Goal: Book appointment/travel/reservation

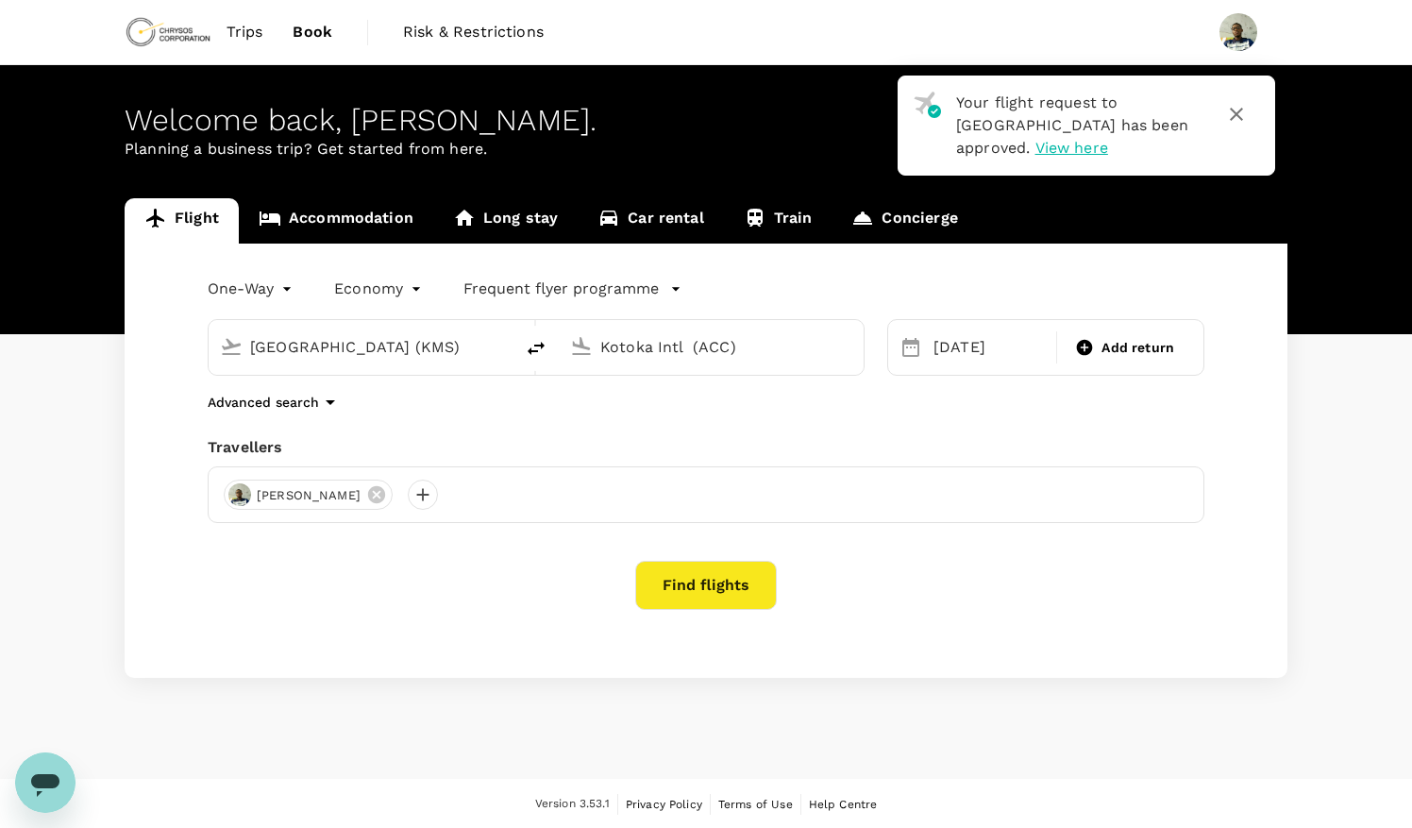
click at [176, 217] on link "Flight" at bounding box center [182, 220] width 114 height 45
click at [735, 584] on button "Find flights" at bounding box center [706, 585] width 142 height 49
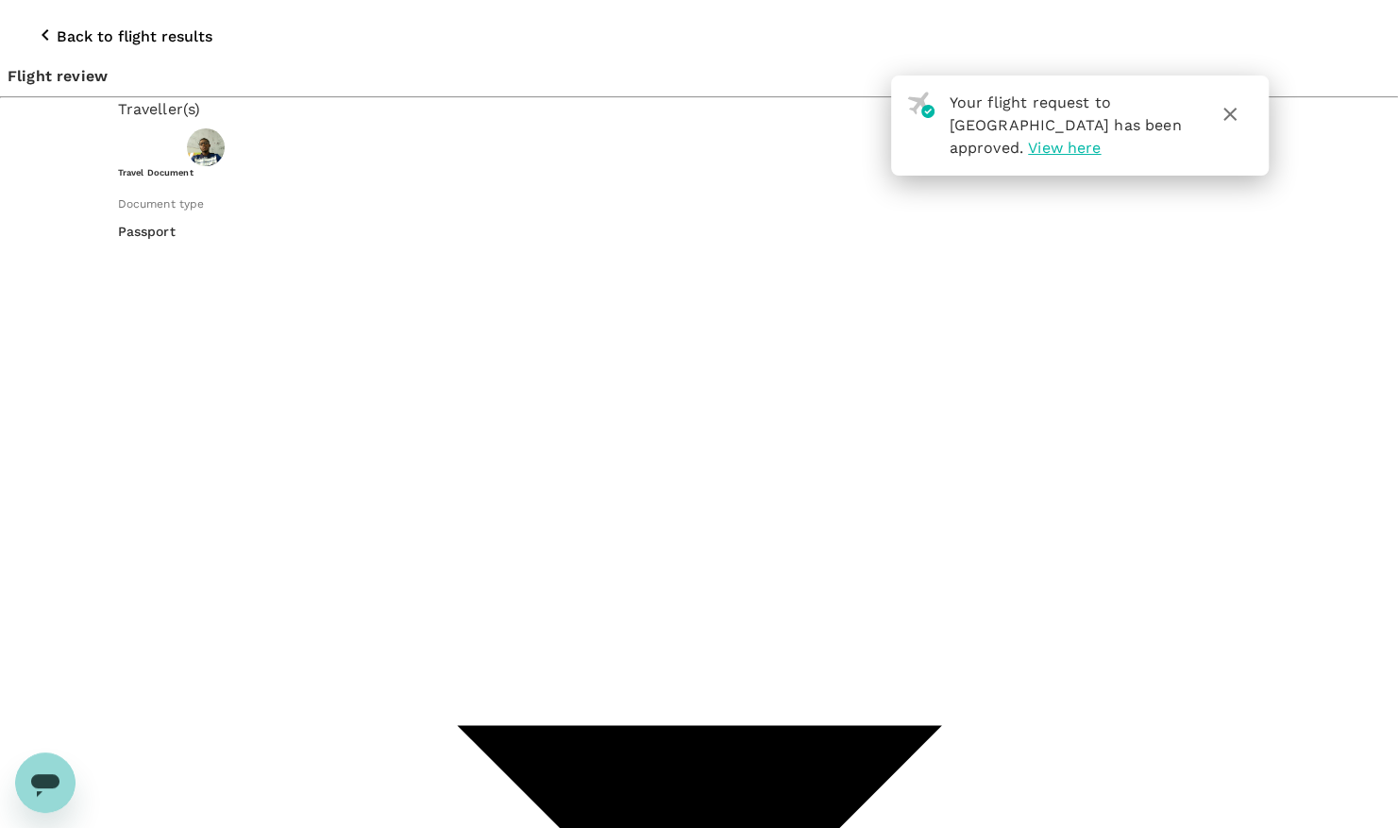
click at [1226, 109] on icon "button" at bounding box center [1230, 114] width 23 height 23
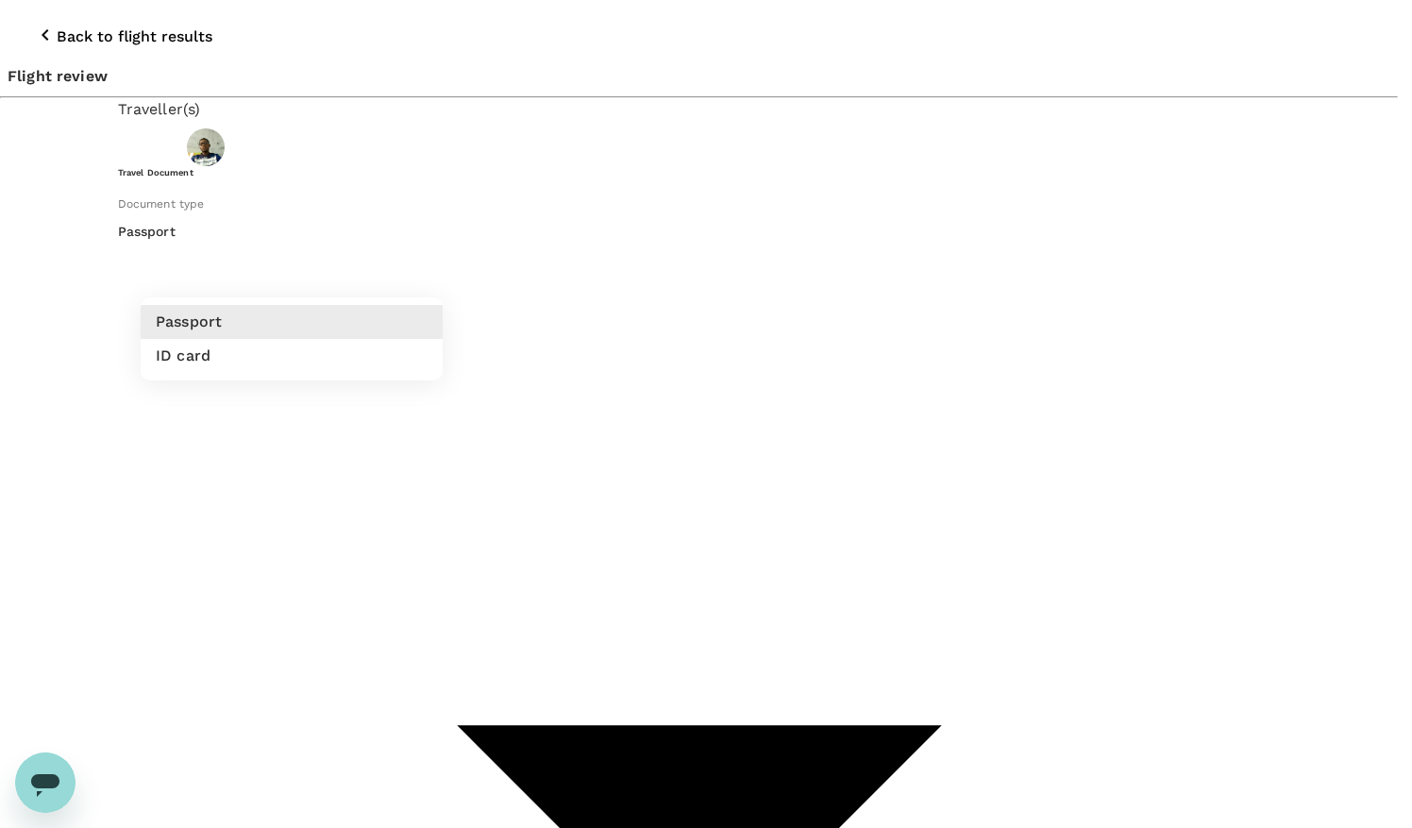
click at [285, 360] on li "ID card" at bounding box center [292, 356] width 302 height 34
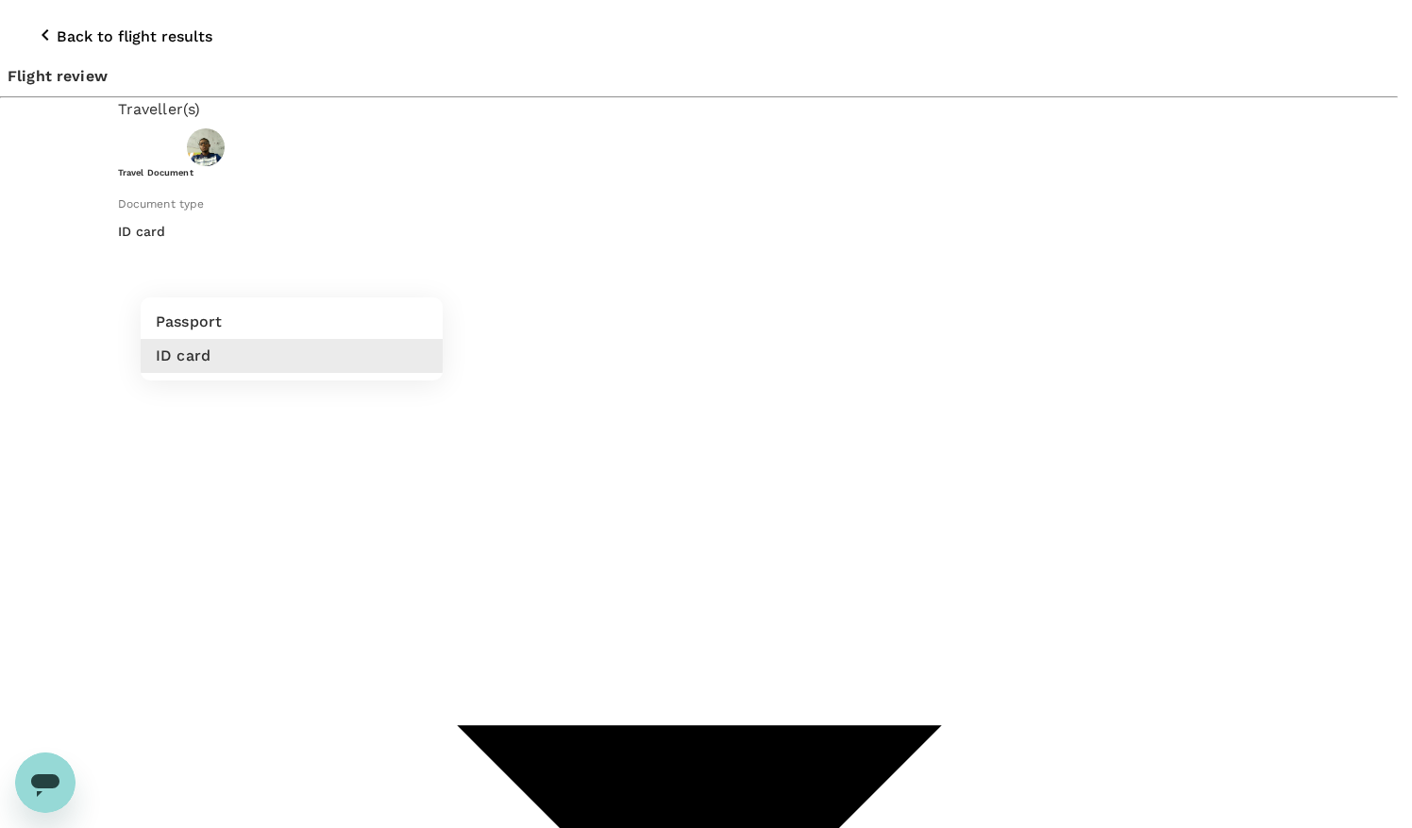
click at [277, 315] on li "Passport" at bounding box center [292, 322] width 302 height 34
type input "Passport"
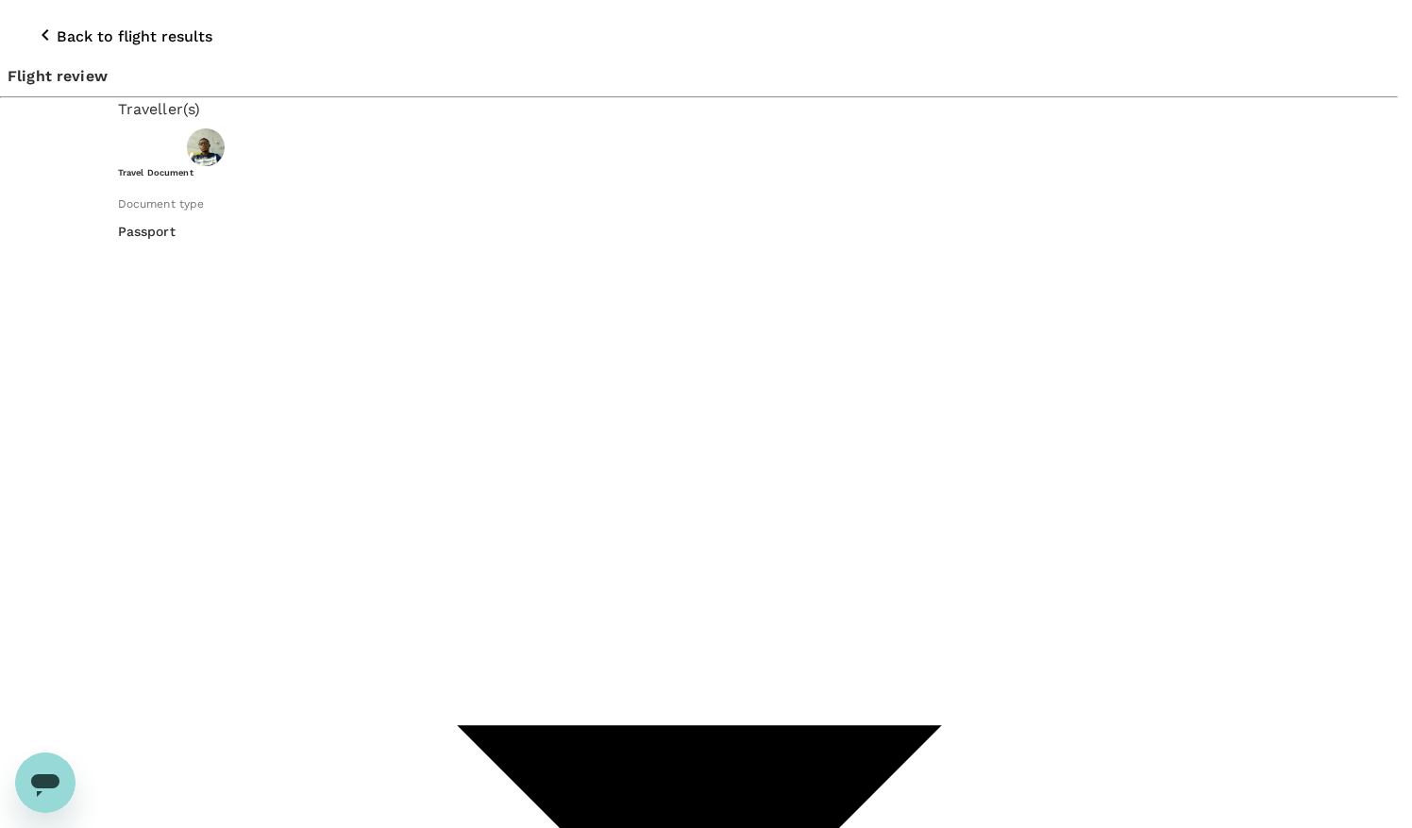
type input "9c4289b1-14a3-4119-8736-521306e5ca8f"
type textarea "Operations/Maintenance/EMEA/Max23/R&R"
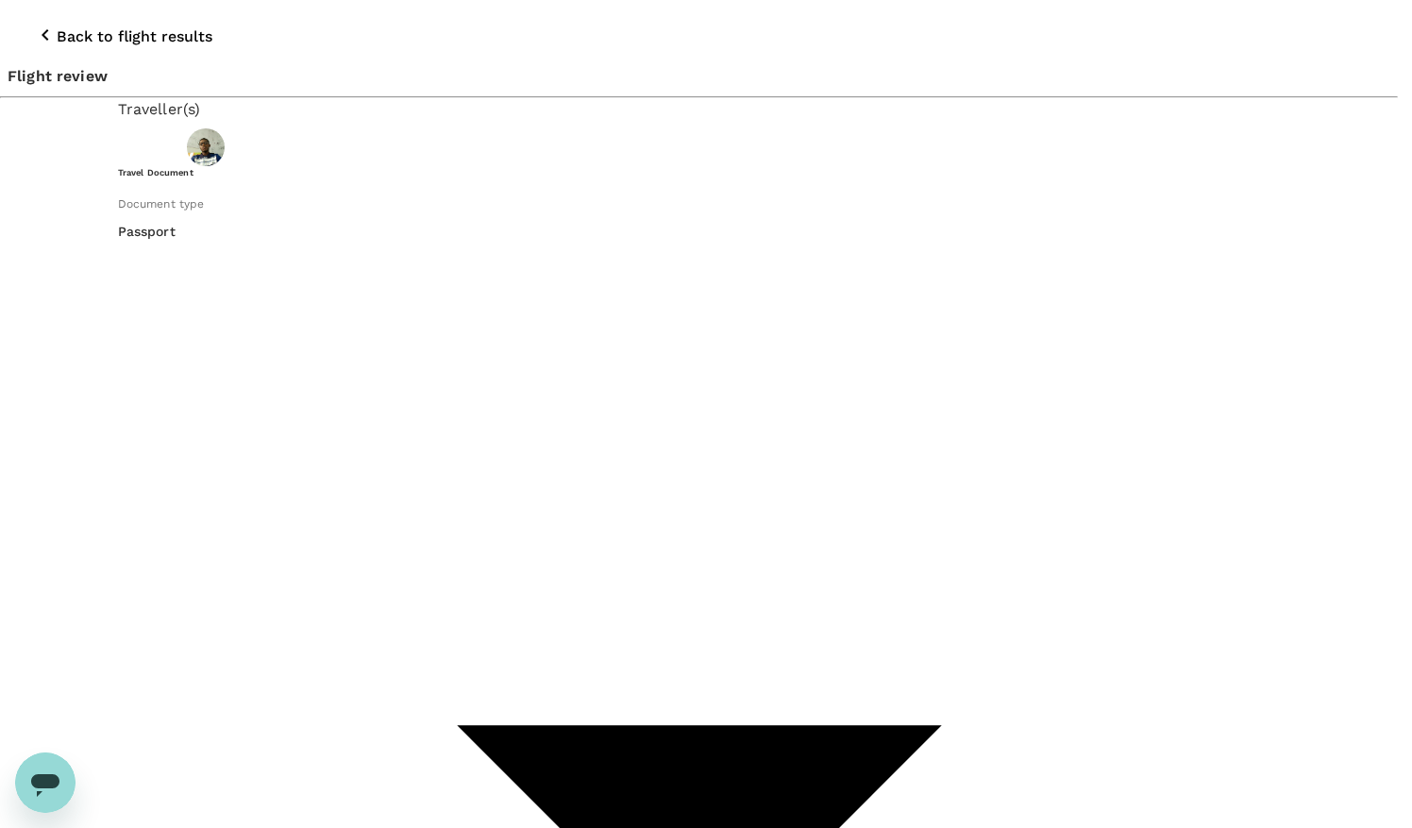
checkbox input "true"
